Goal: Task Accomplishment & Management: Use online tool/utility

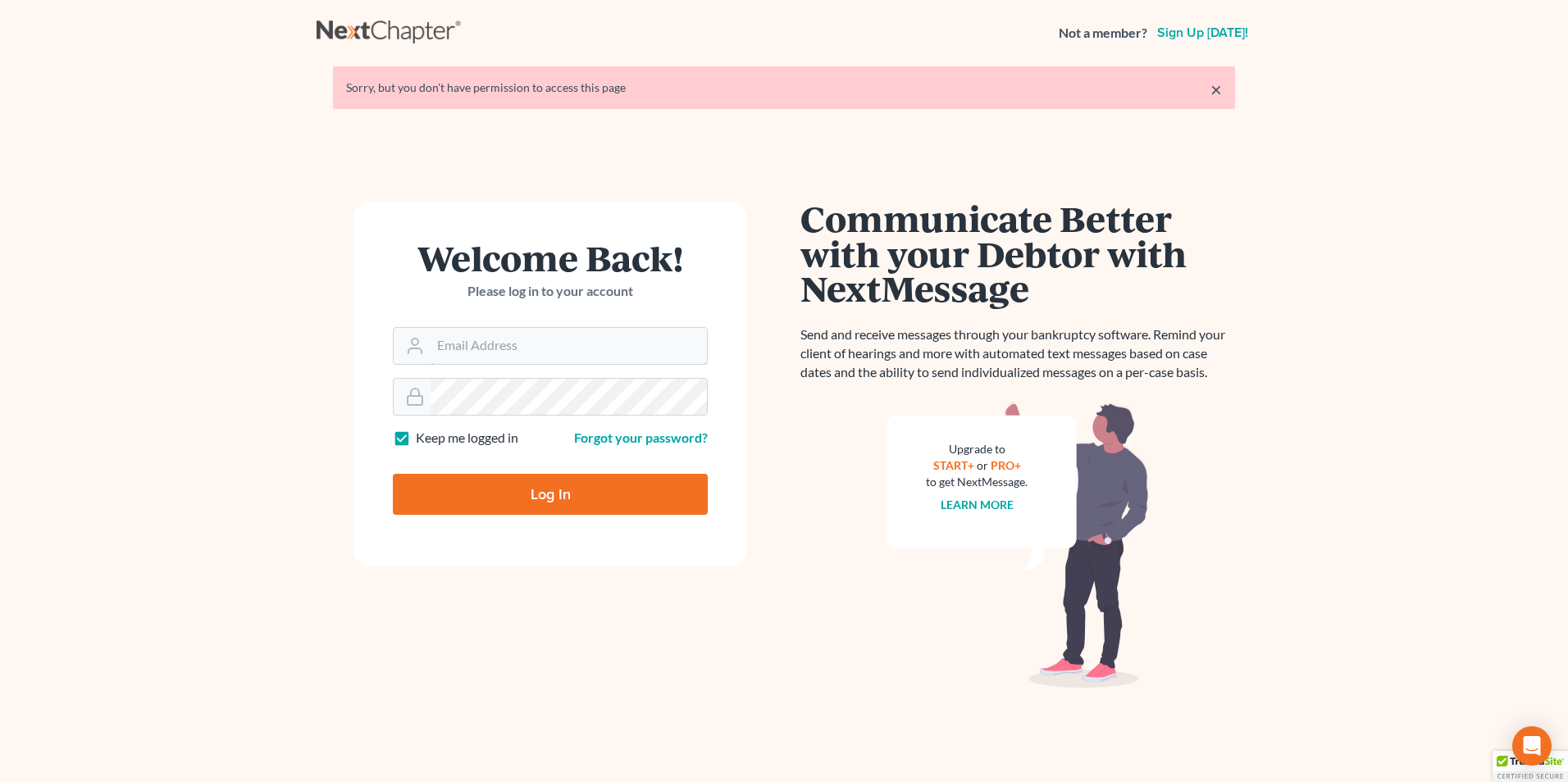
type input "tina@farmerwright.com"
click at [582, 498] on input "Log In" at bounding box center [549, 494] width 315 height 41
type input "Thinking..."
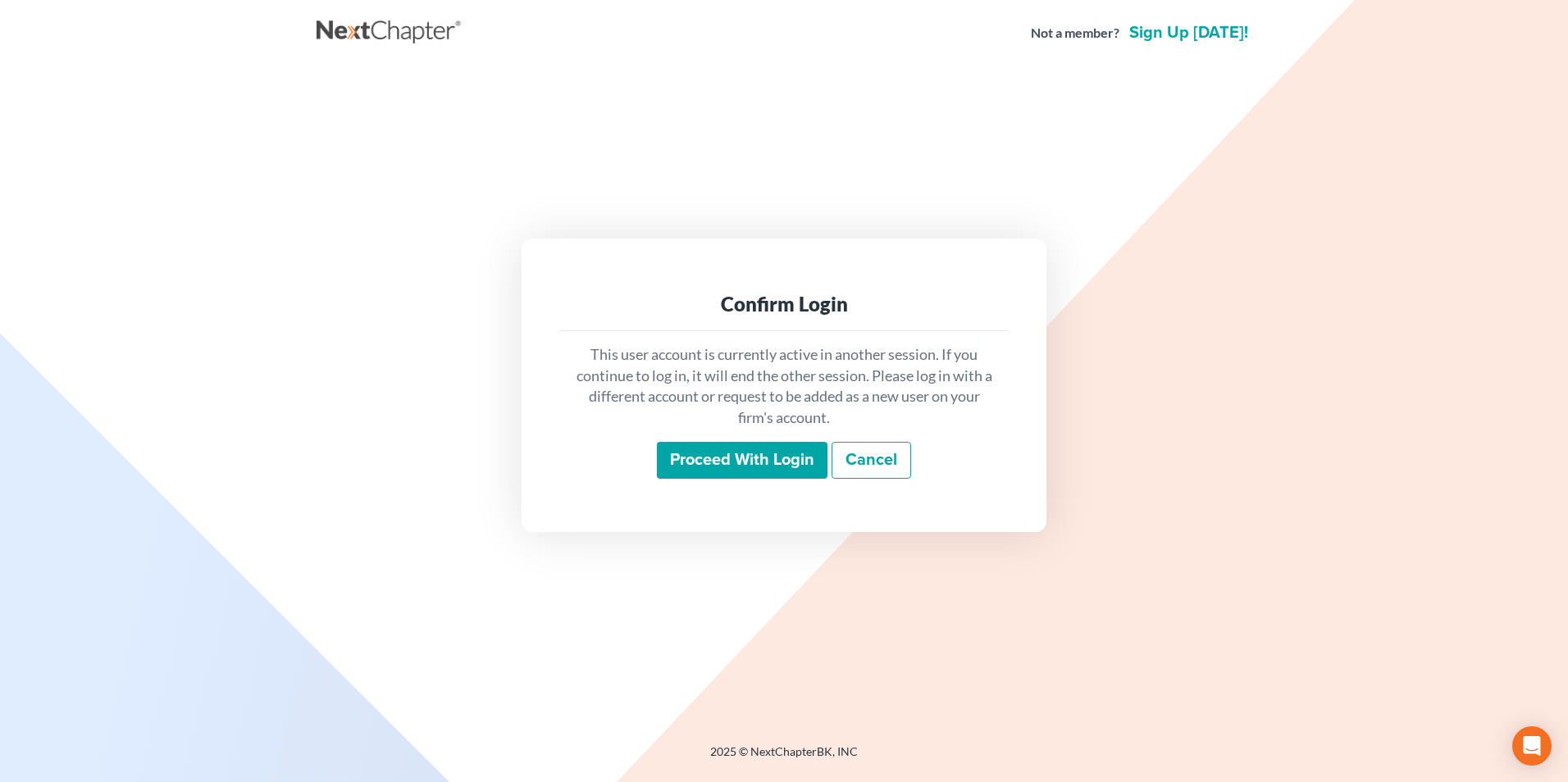
click at [785, 473] on input "Proceed with login" at bounding box center [742, 461] width 171 height 38
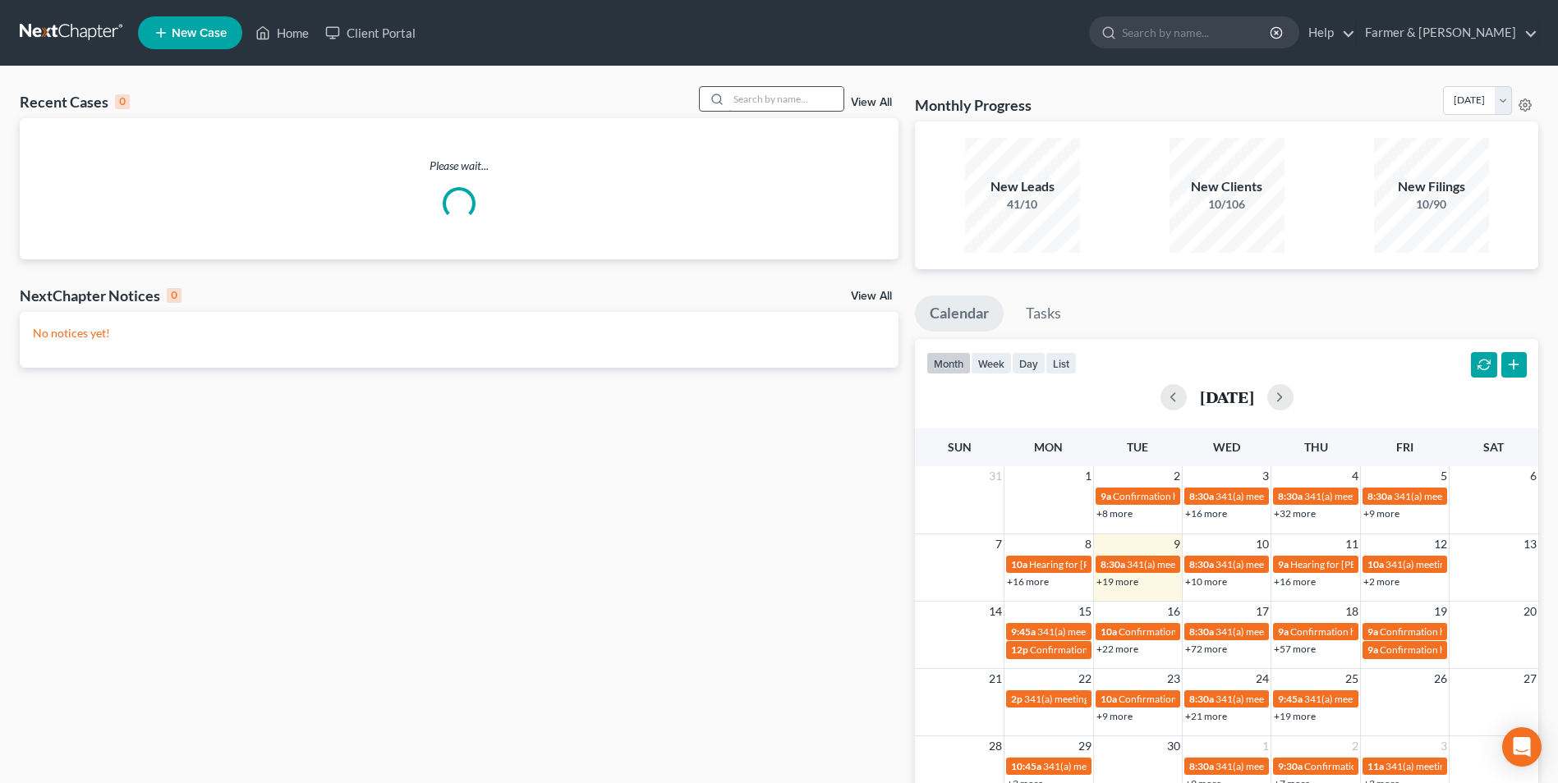
click at [799, 95] on input "search" at bounding box center [785, 99] width 115 height 24
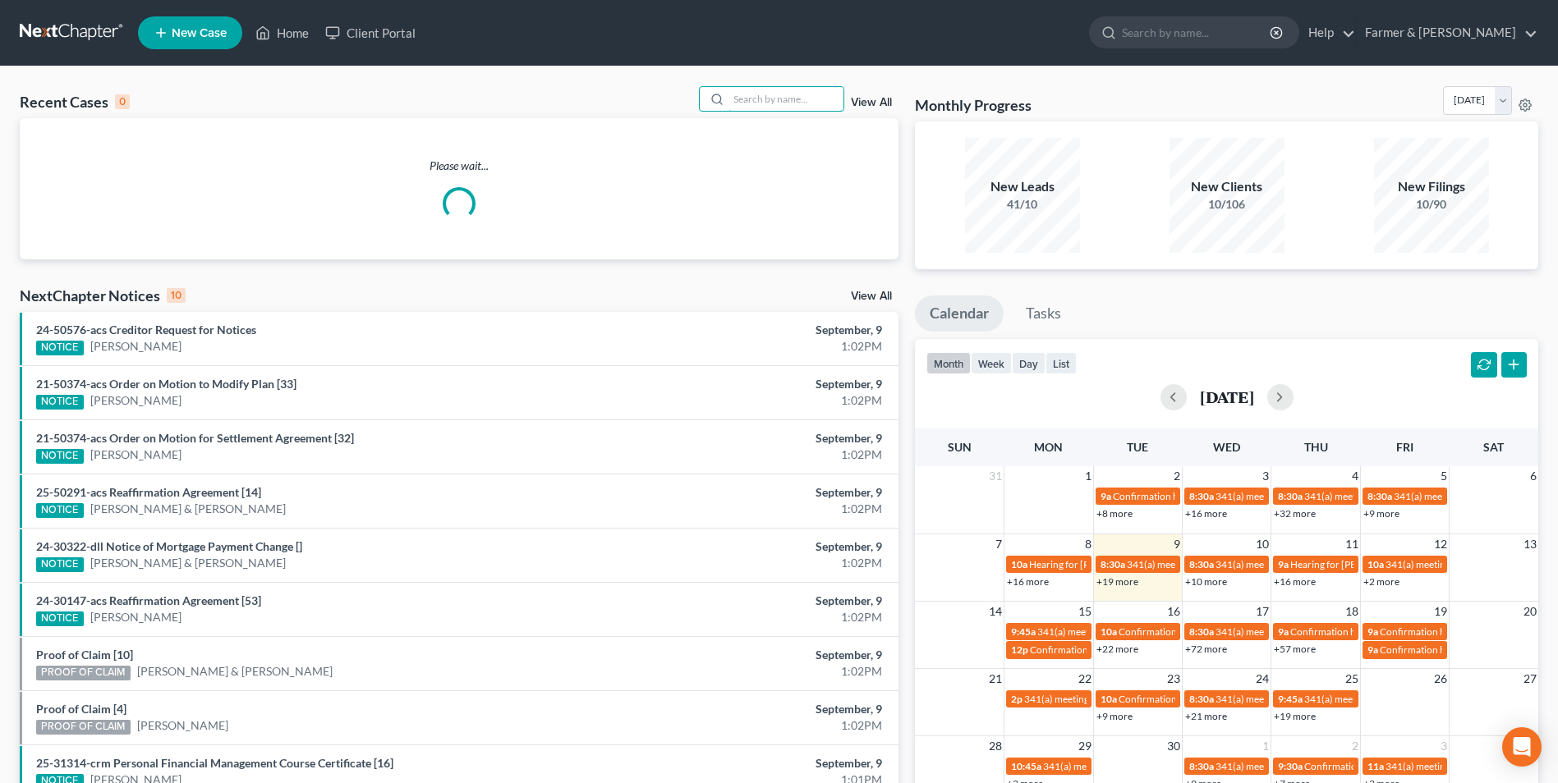
paste input "21-50416"
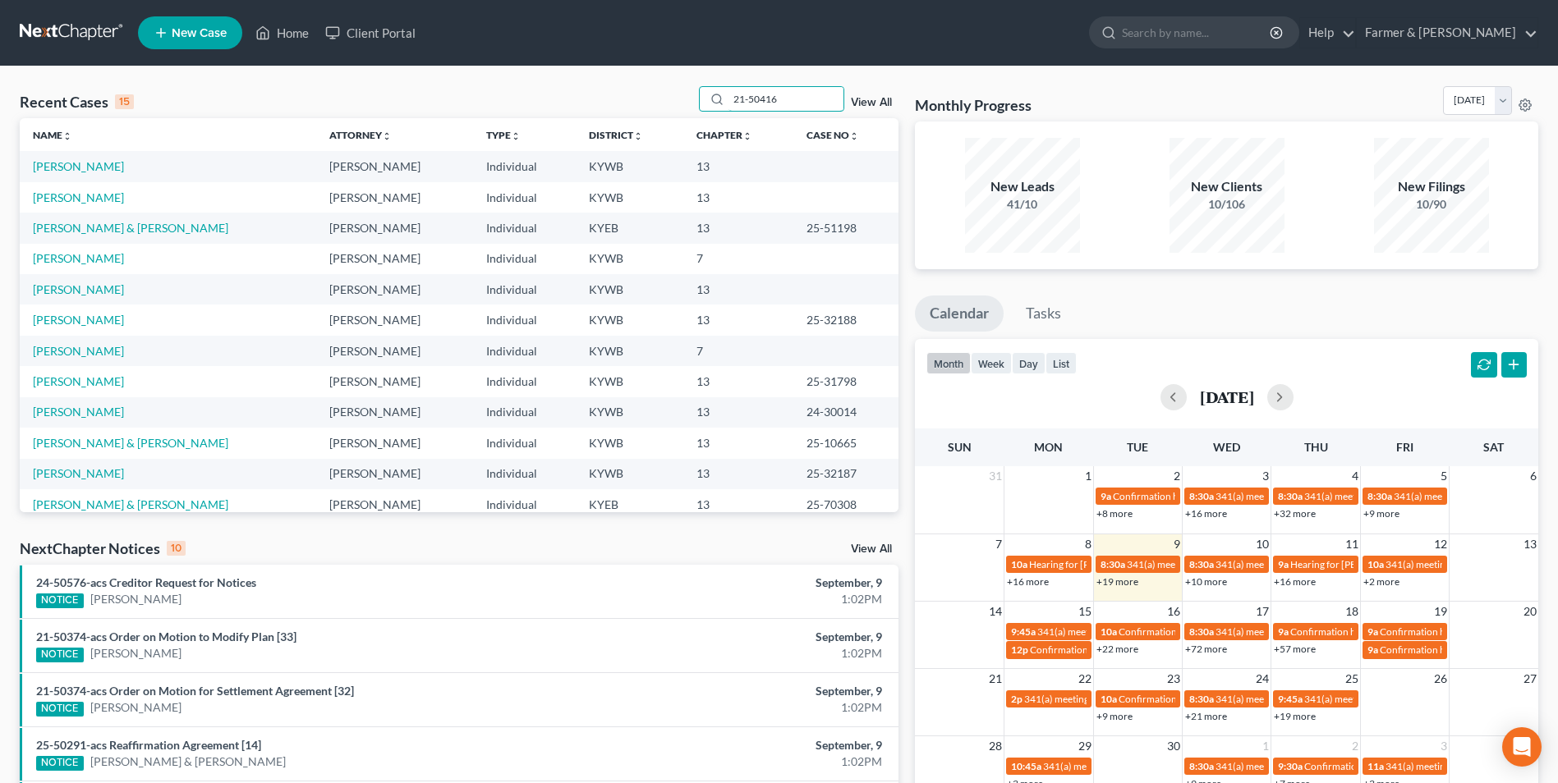
type input "21-50416"
click at [84, 170] on link "[PERSON_NAME]" at bounding box center [78, 166] width 91 height 14
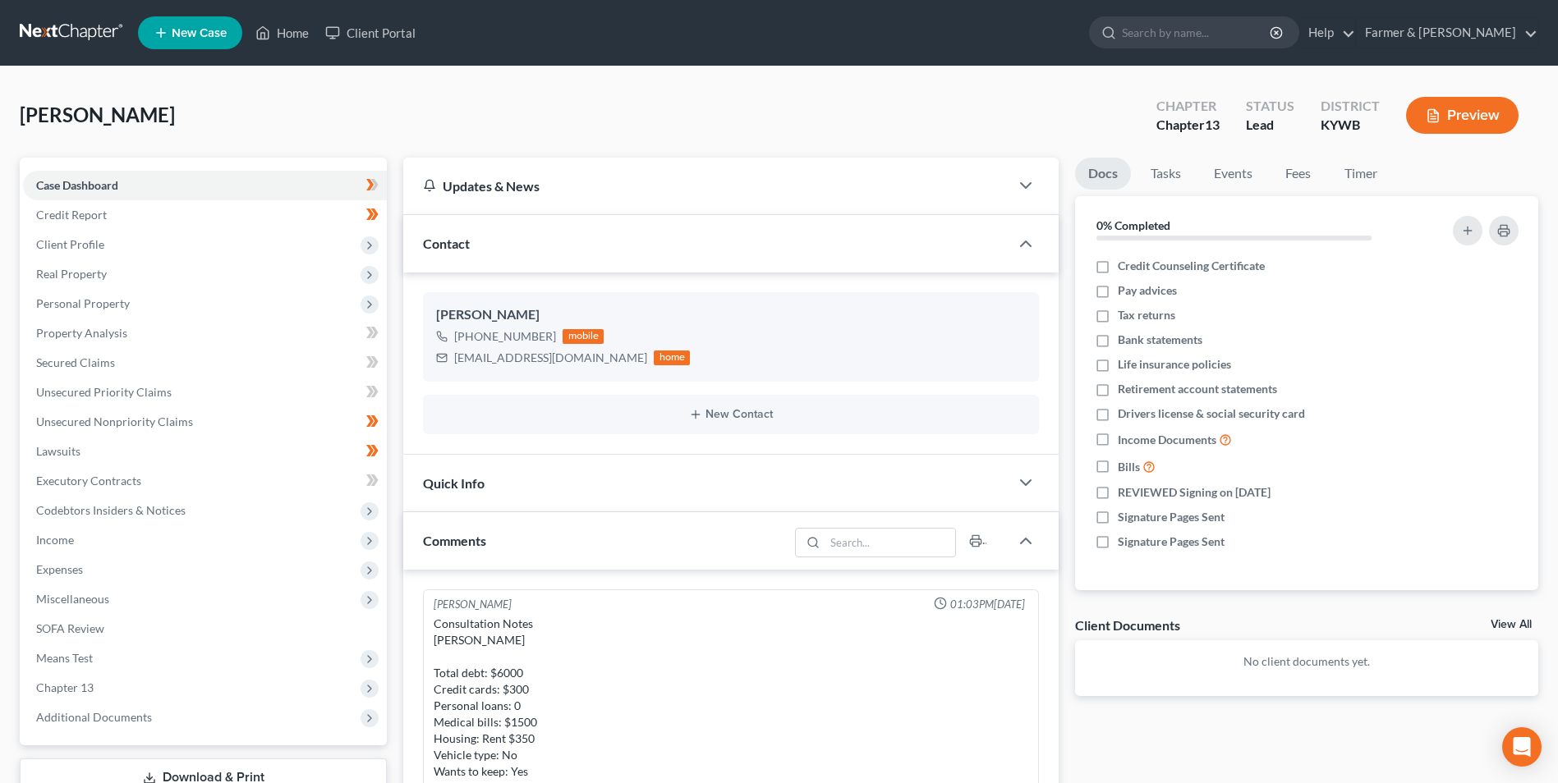
scroll to position [136, 0]
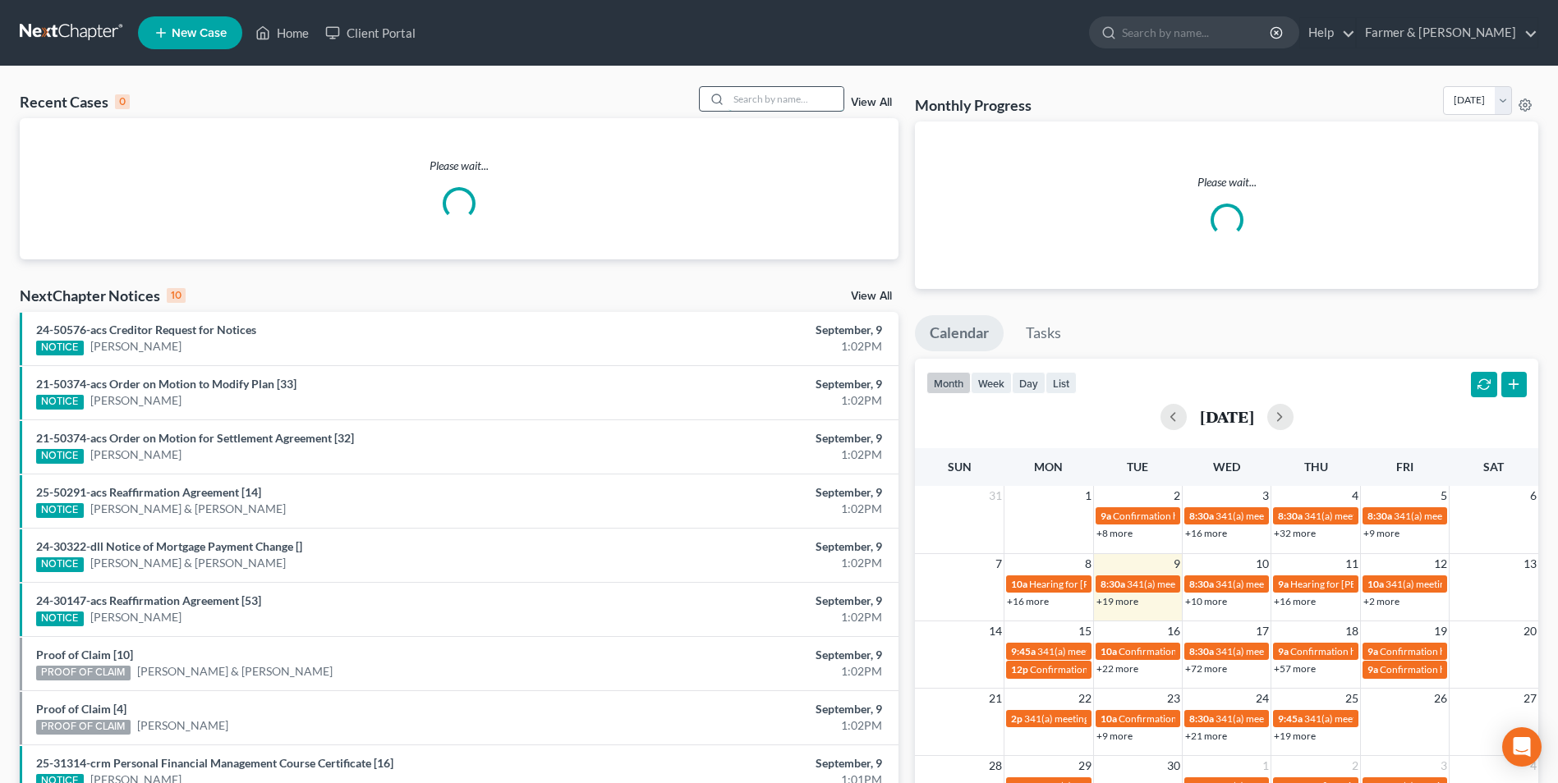
click at [807, 104] on input "search" at bounding box center [785, 99] width 115 height 24
paste input "21-50416"
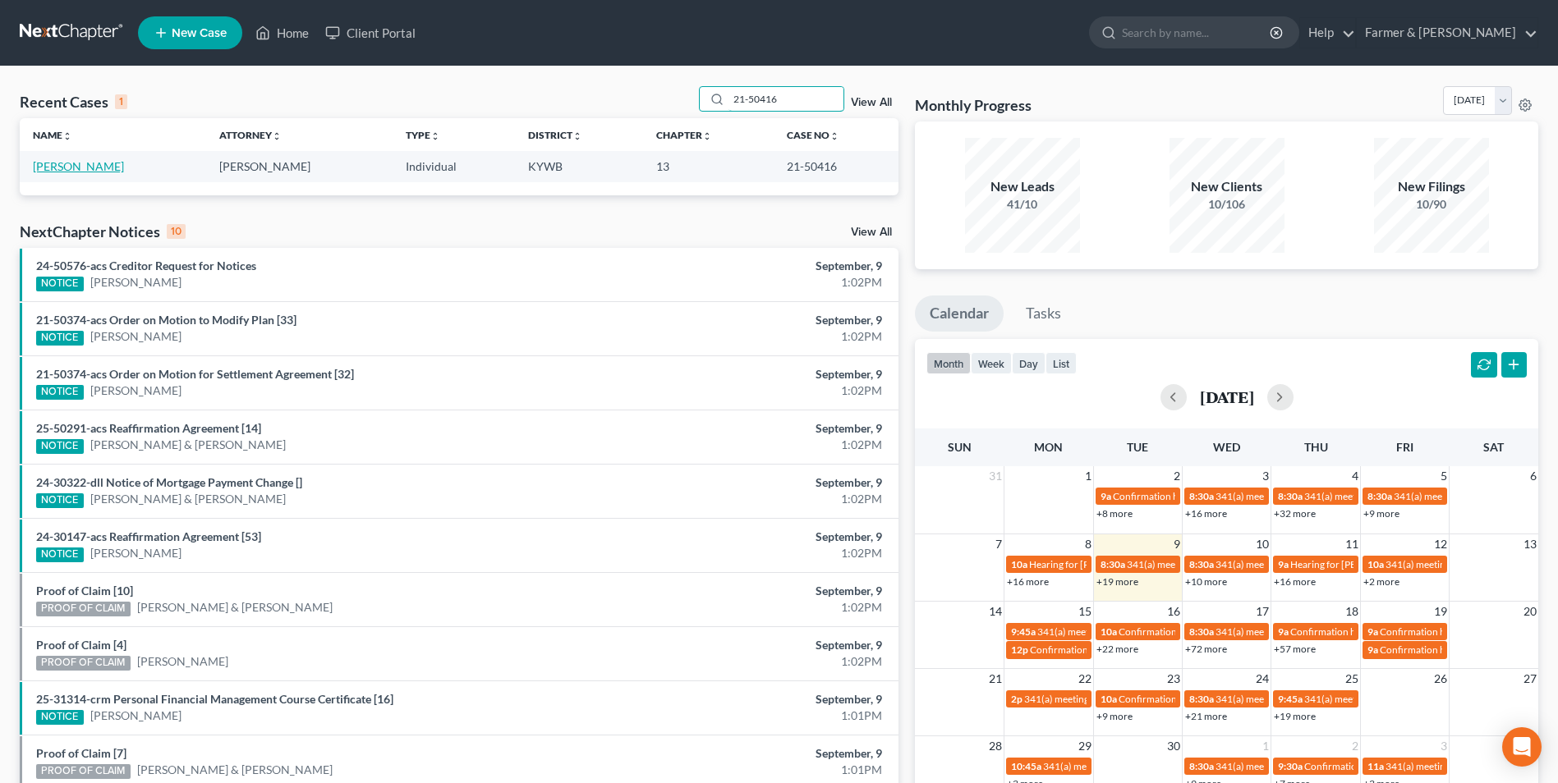
type input "21-50416"
click at [79, 167] on link "[PERSON_NAME]" at bounding box center [78, 166] width 91 height 14
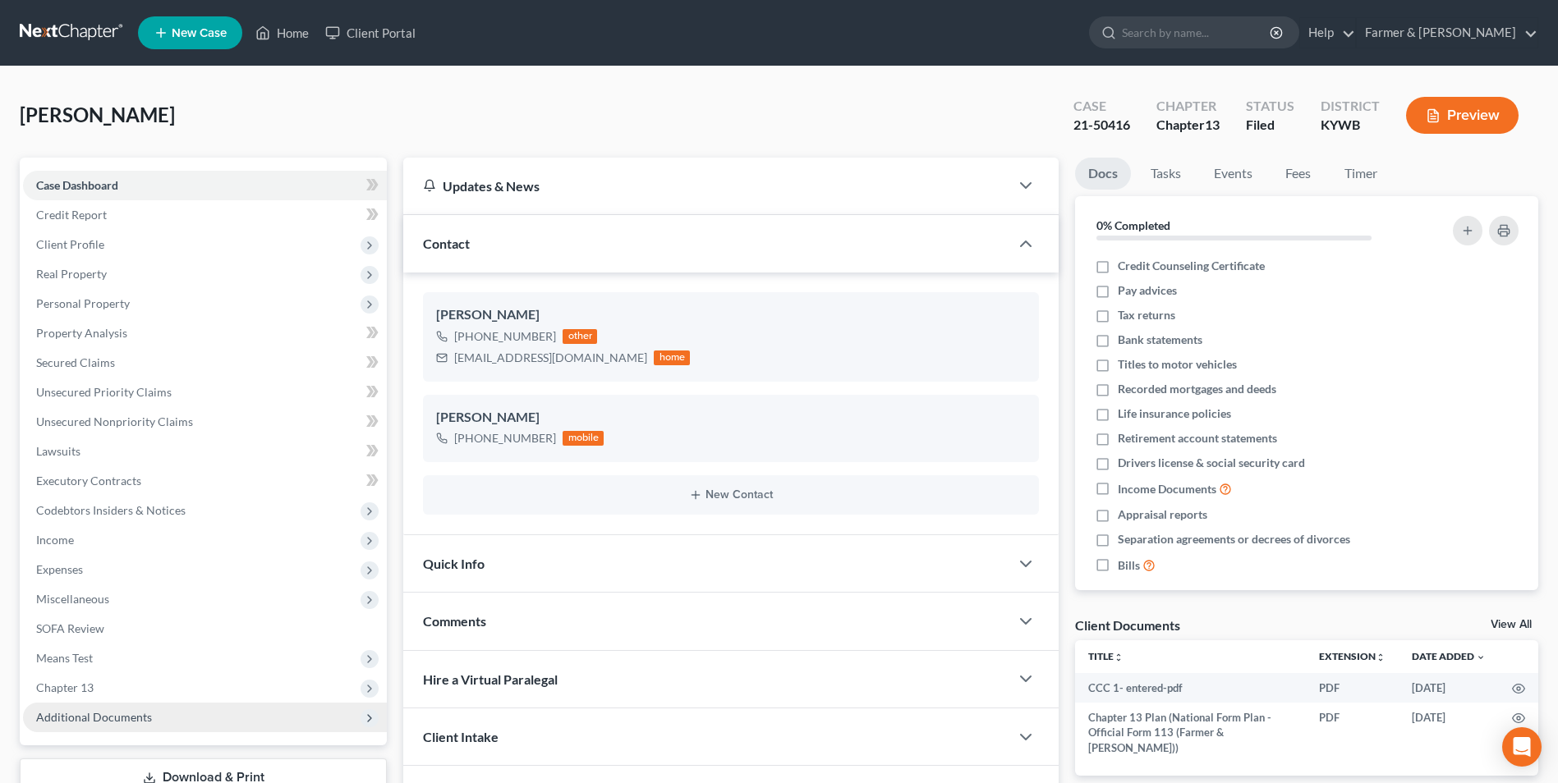
click at [140, 722] on span "Additional Documents" at bounding box center [94, 717] width 116 height 14
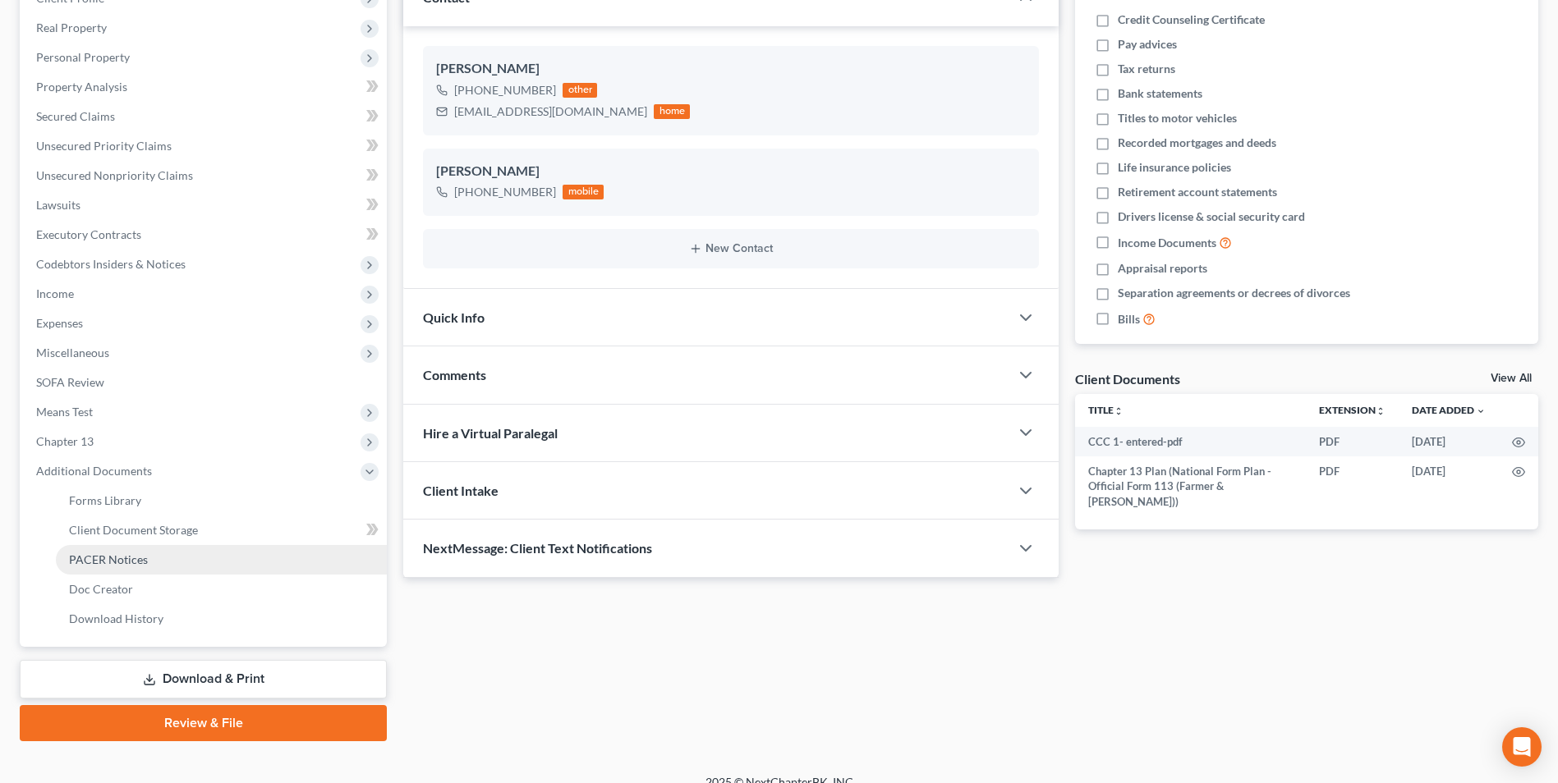
click at [176, 564] on link "PACER Notices" at bounding box center [221, 560] width 331 height 30
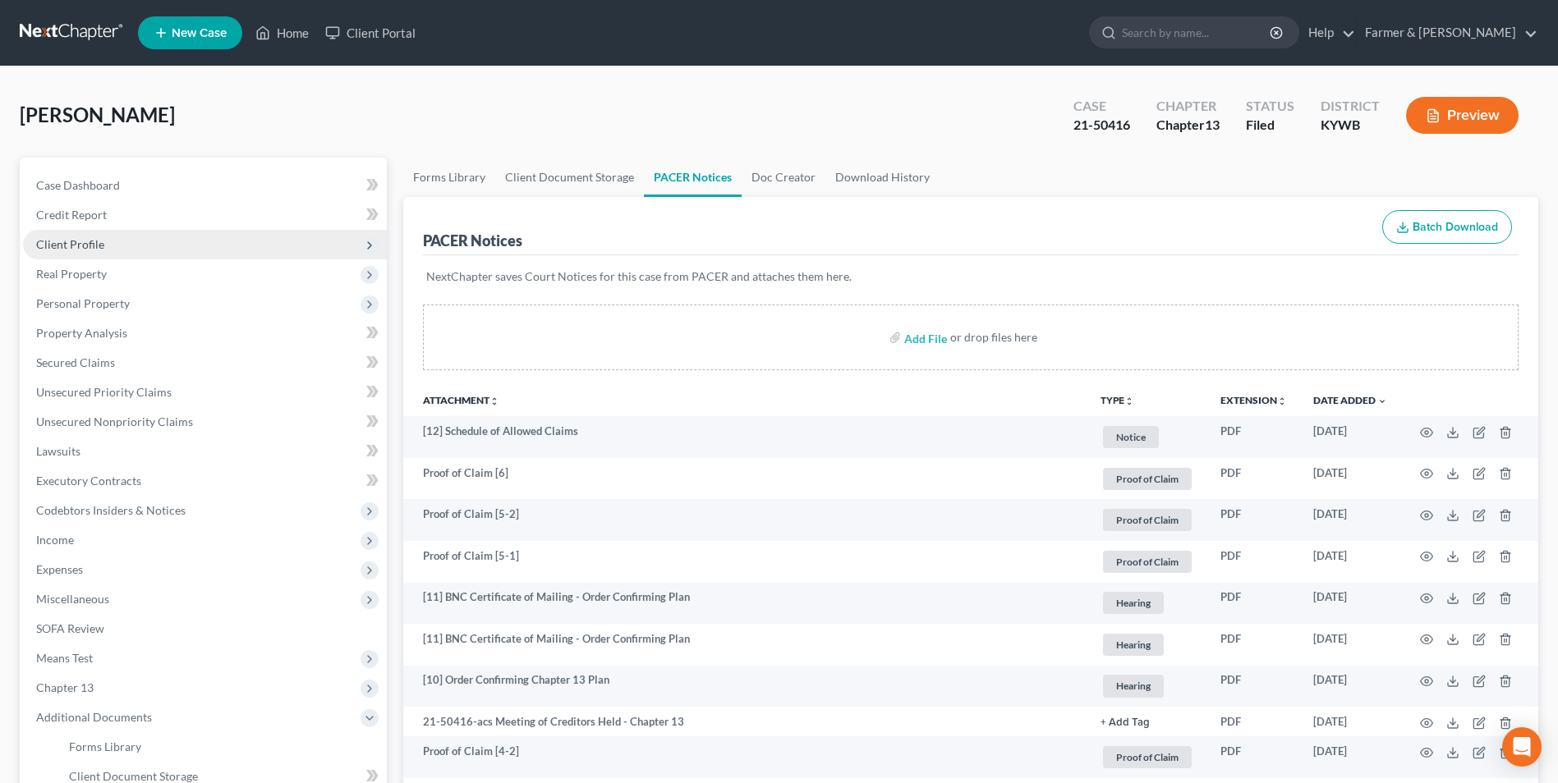
click at [157, 244] on span "Client Profile" at bounding box center [205, 245] width 364 height 30
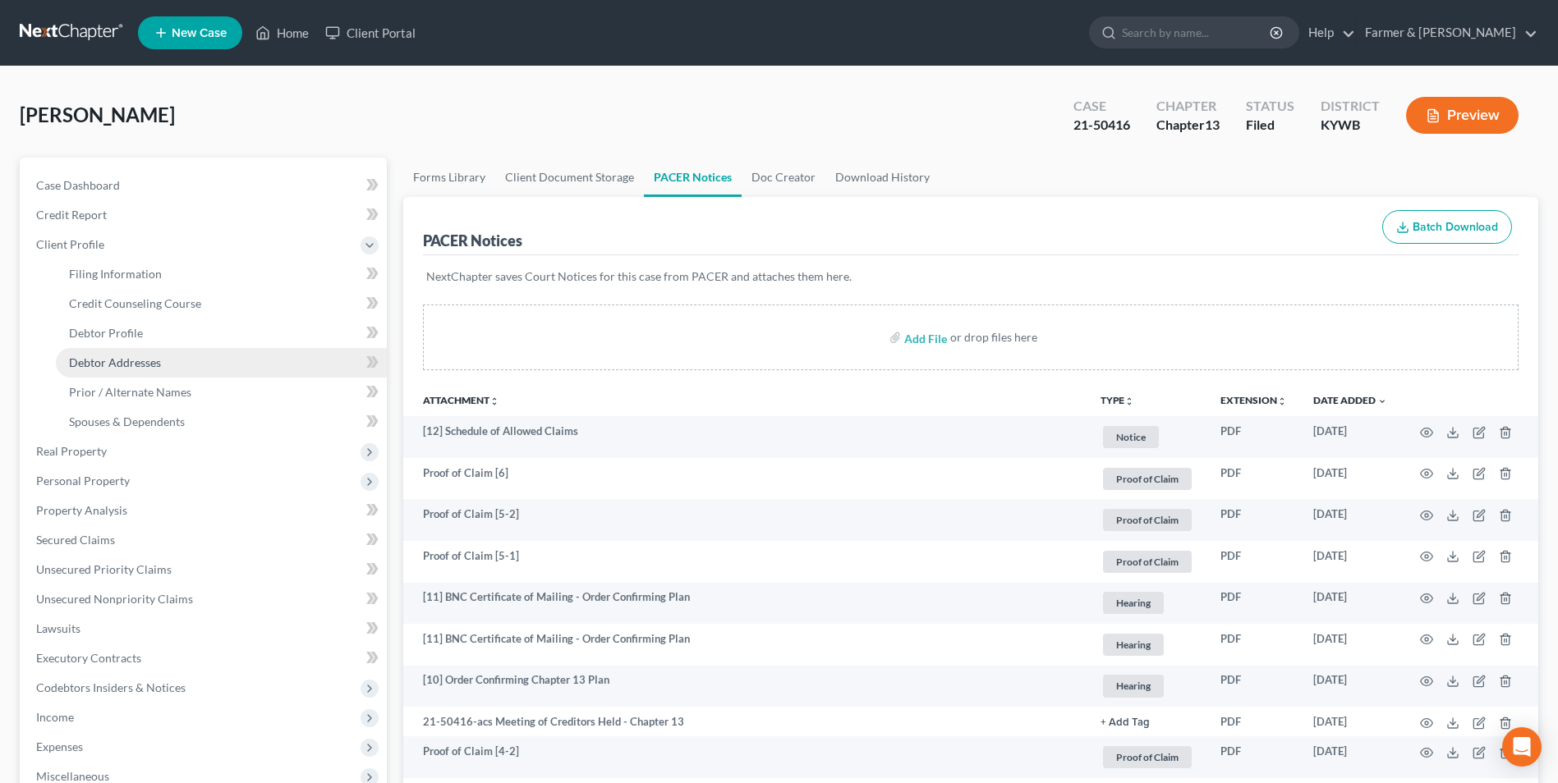
click at [191, 358] on link "Debtor Addresses" at bounding box center [221, 363] width 331 height 30
